Goal: Information Seeking & Learning: Learn about a topic

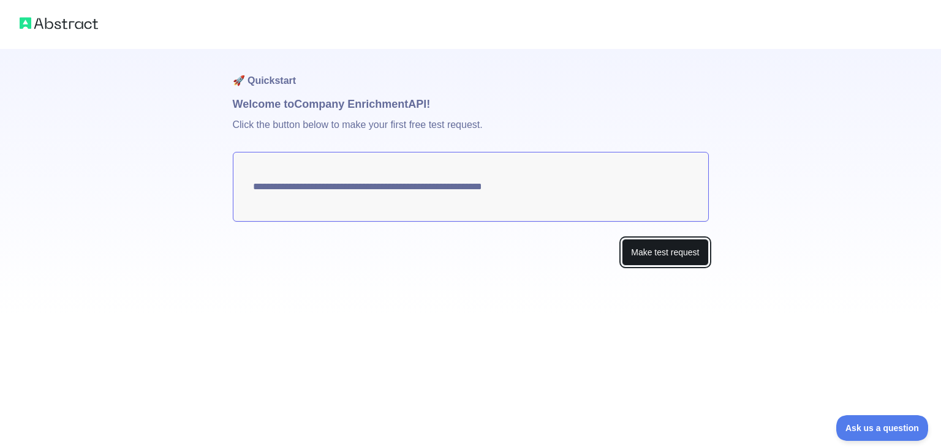
click at [674, 255] on button "Make test request" at bounding box center [665, 253] width 86 height 28
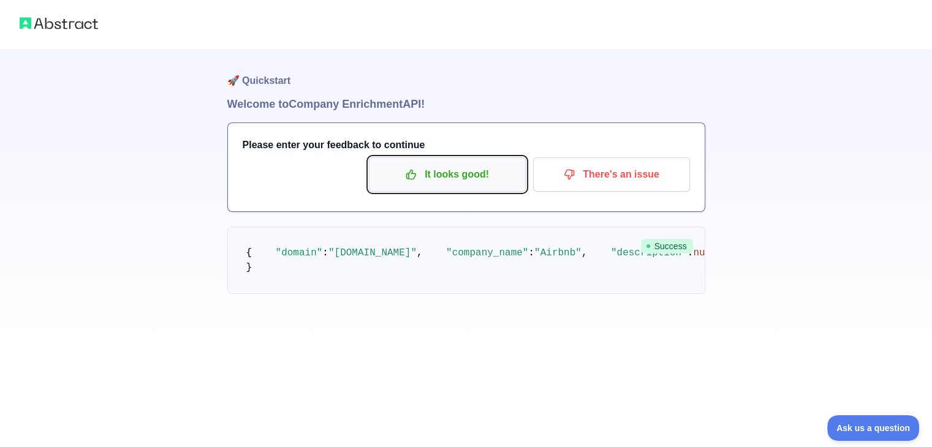
click at [453, 181] on p "It looks good!" at bounding box center [447, 174] width 138 height 21
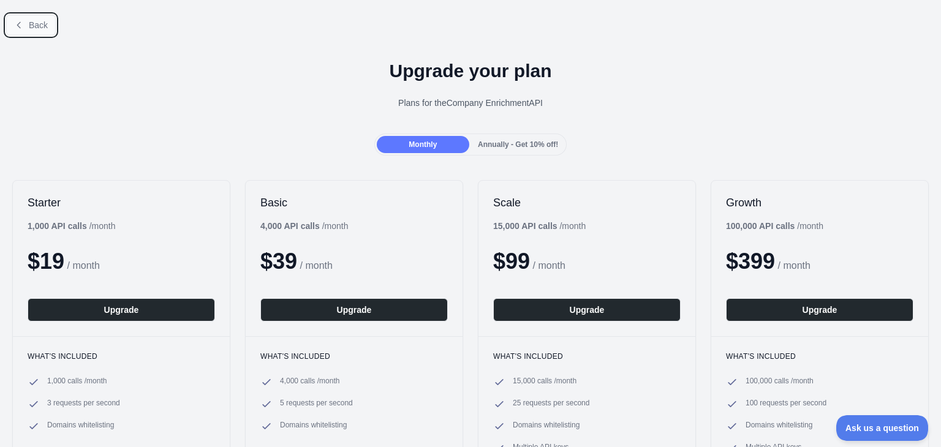
click at [32, 20] on span "Back" at bounding box center [38, 25] width 19 height 10
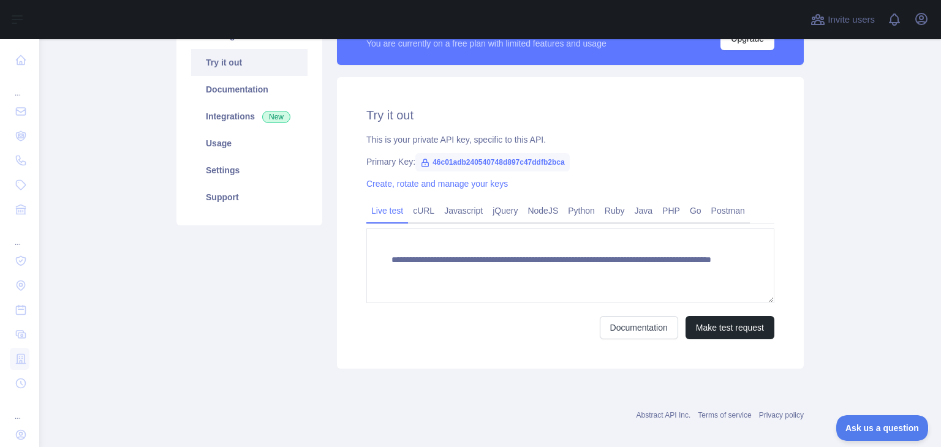
scroll to position [61, 0]
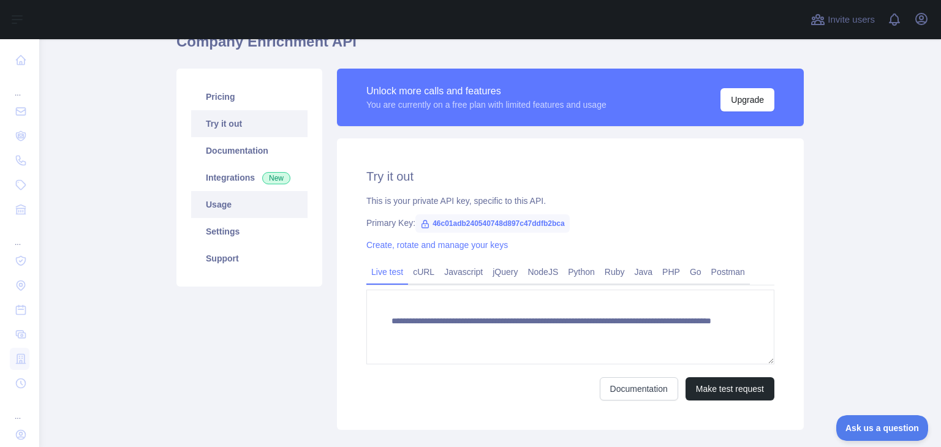
click at [238, 203] on link "Usage" at bounding box center [249, 204] width 116 height 27
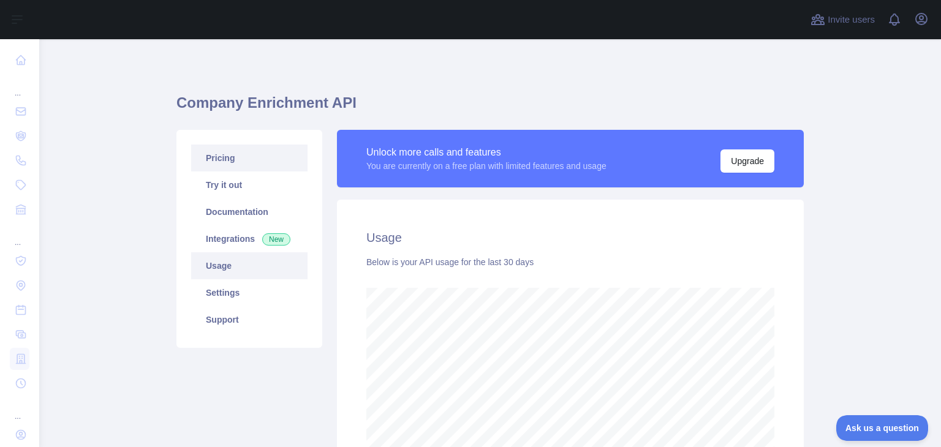
click at [231, 161] on link "Pricing" at bounding box center [249, 158] width 116 height 27
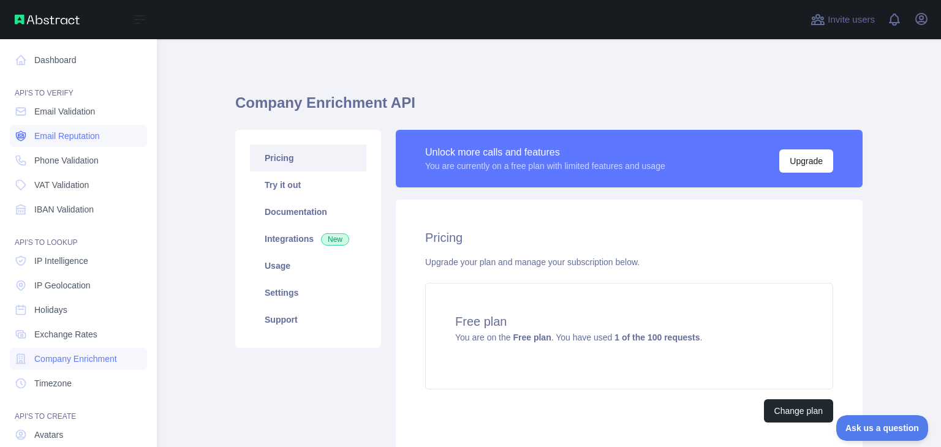
click at [80, 133] on span "Email Reputation" at bounding box center [67, 136] width 66 height 12
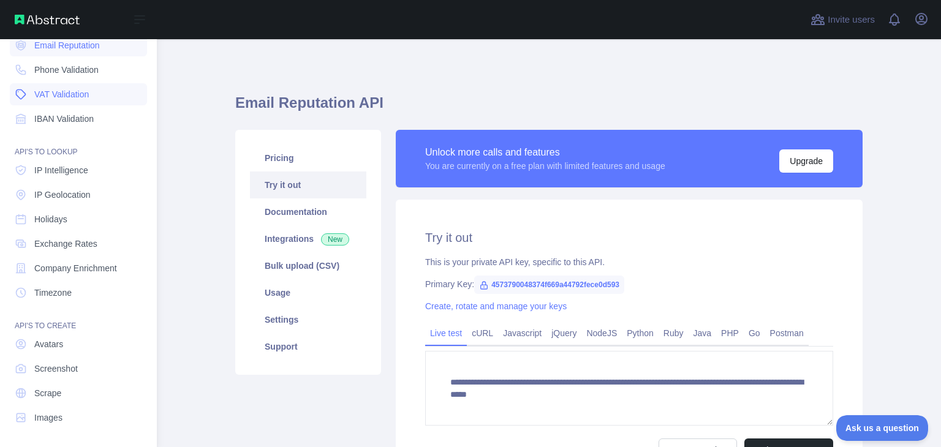
scroll to position [92, 0]
click at [87, 263] on span "Company Enrichment" at bounding box center [75, 267] width 83 height 12
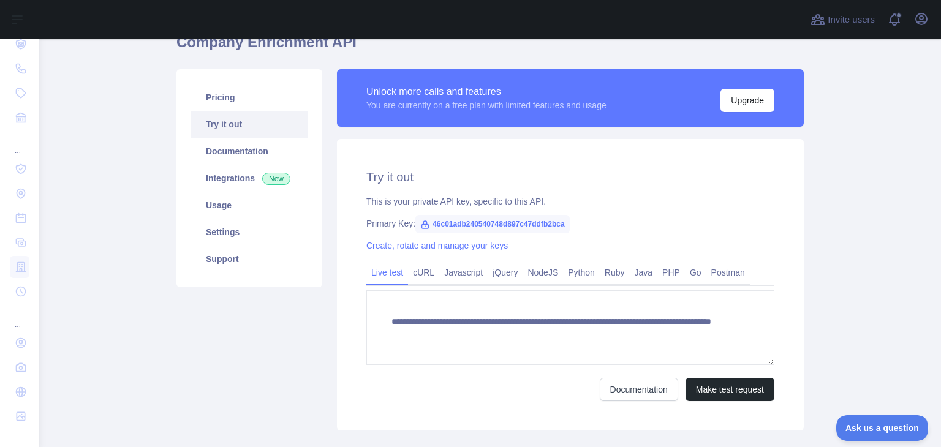
scroll to position [134, 0]
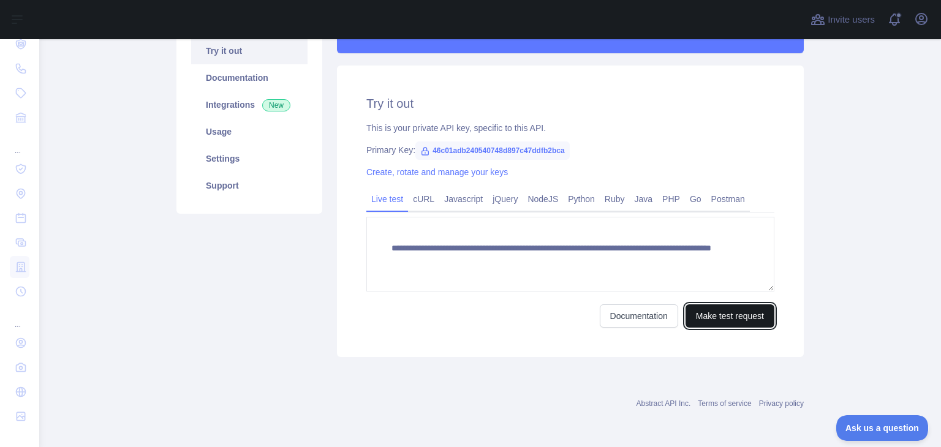
click at [719, 318] on button "Make test request" at bounding box center [729, 315] width 89 height 23
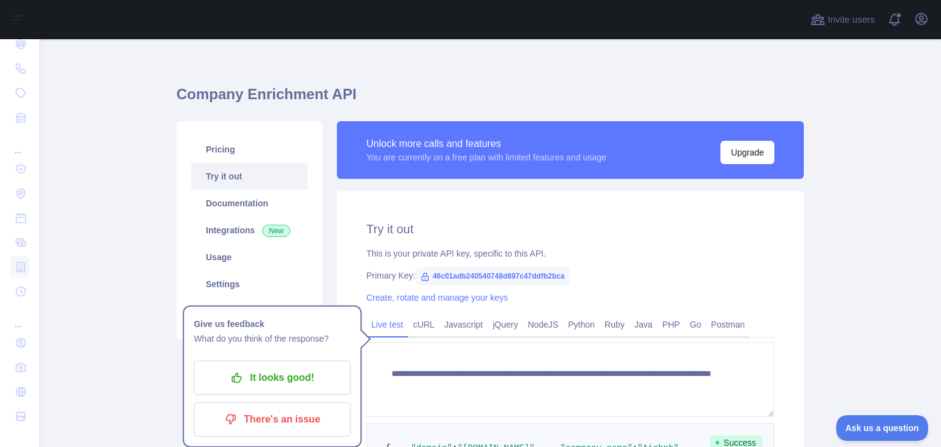
scroll to position [0, 0]
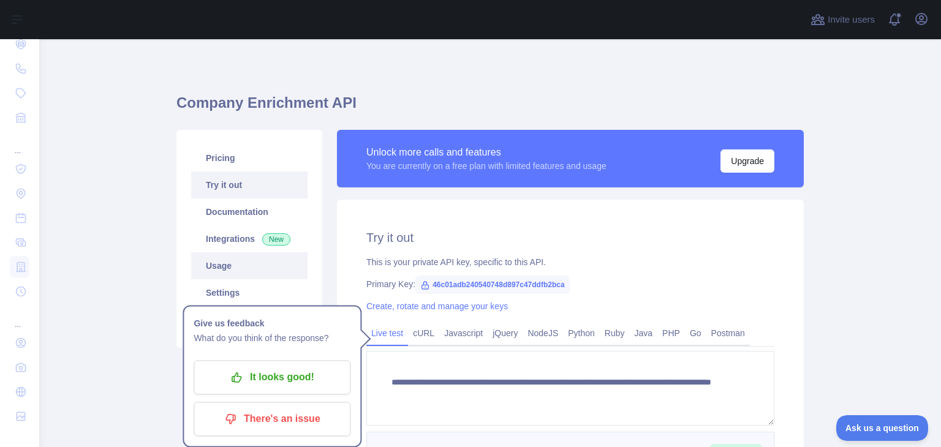
click at [222, 272] on link "Usage" at bounding box center [249, 265] width 116 height 27
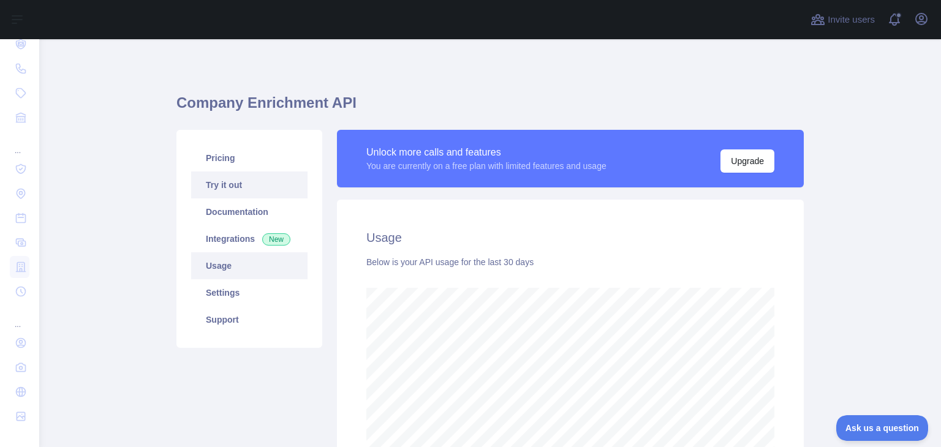
click at [233, 189] on link "Try it out" at bounding box center [249, 184] width 116 height 27
